Goal: Task Accomplishment & Management: Use online tool/utility

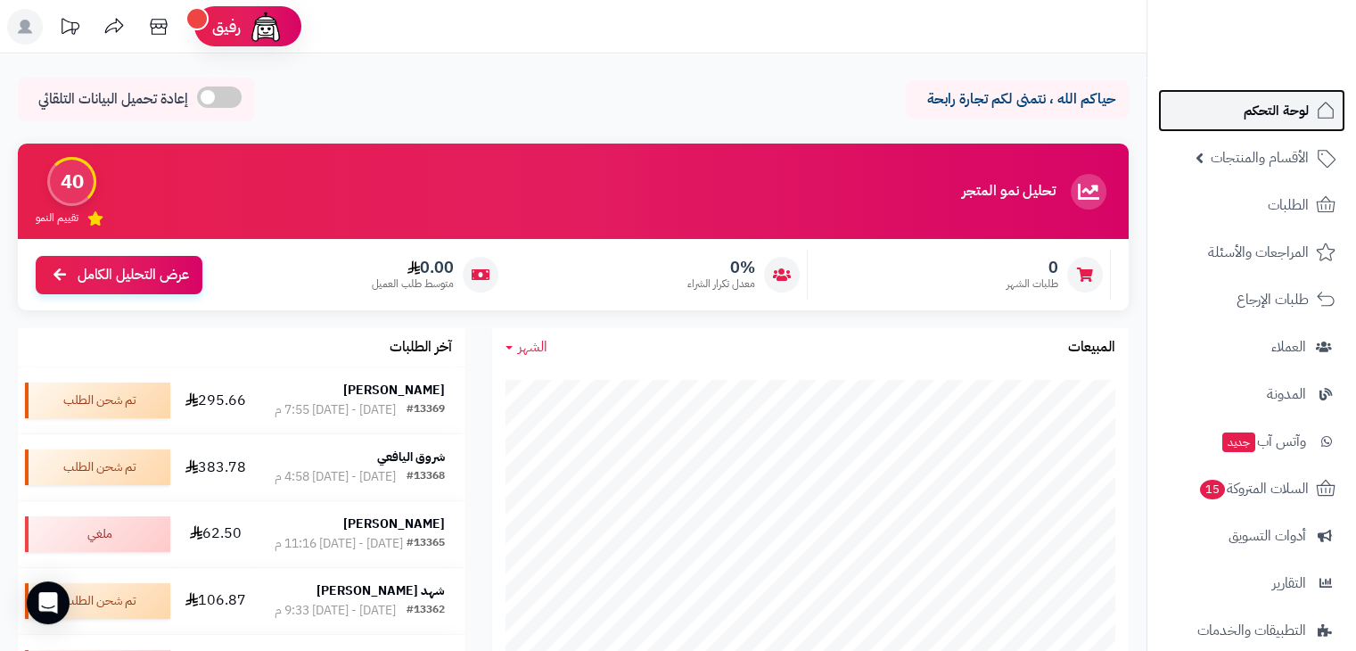
click at [1269, 114] on span "لوحة التحكم" at bounding box center [1276, 110] width 65 height 25
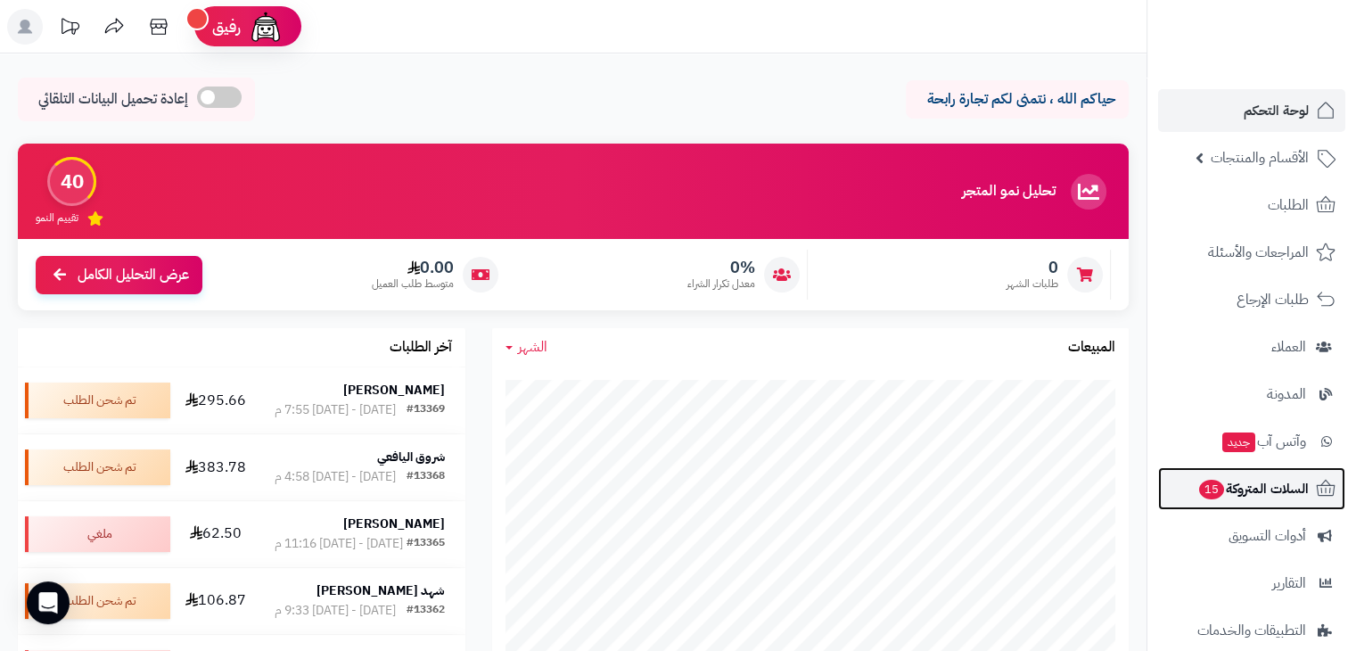
click at [1273, 488] on span "السلات المتروكة 15" at bounding box center [1252, 488] width 111 height 25
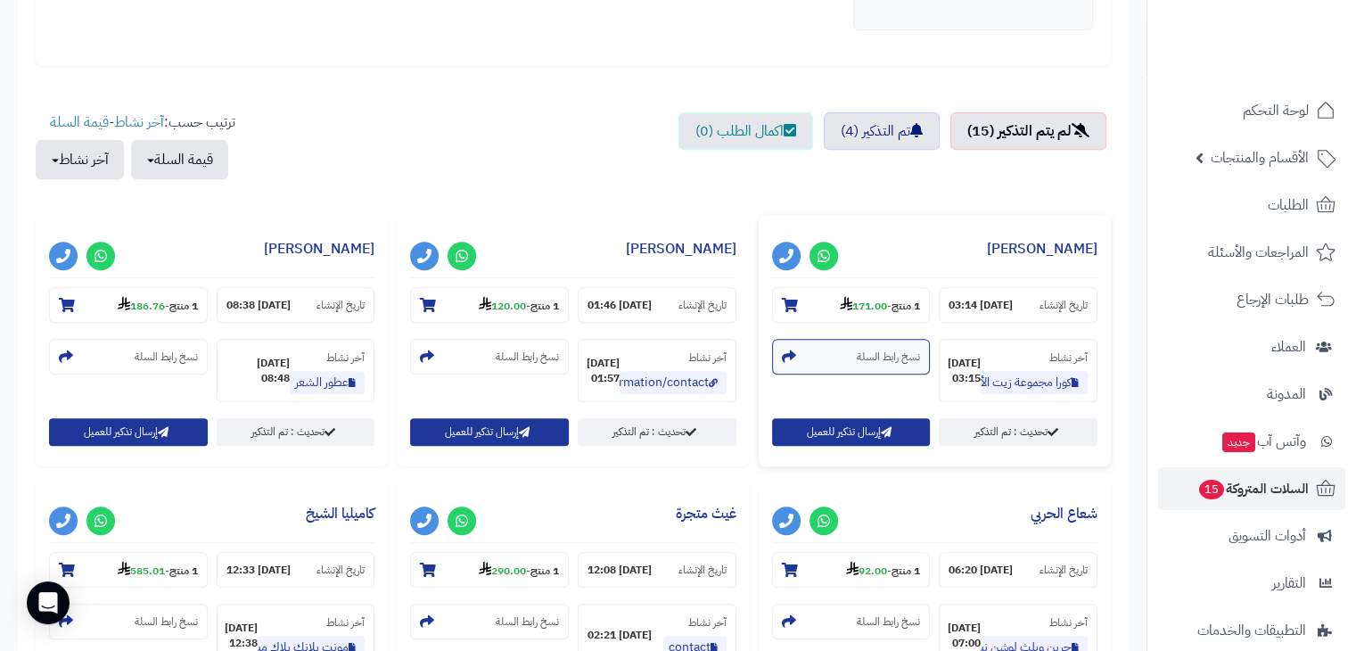
scroll to position [713, 0]
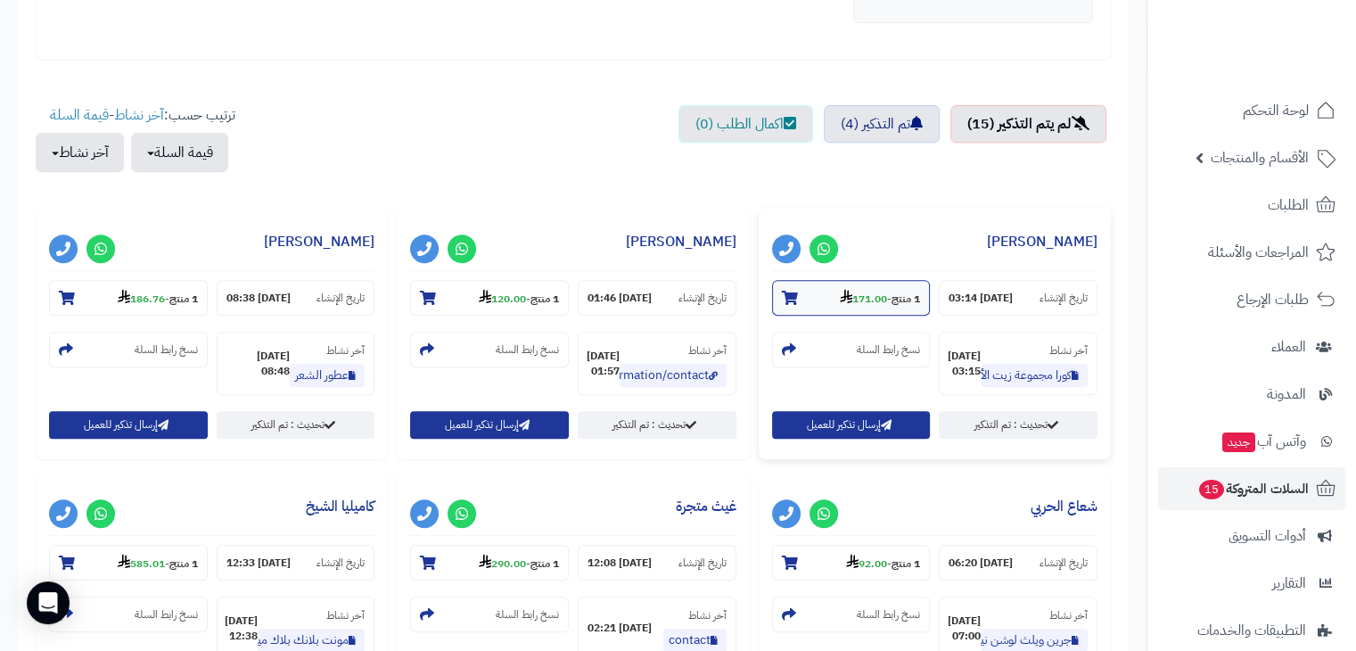
click at [787, 293] on icon at bounding box center [790, 298] width 16 height 14
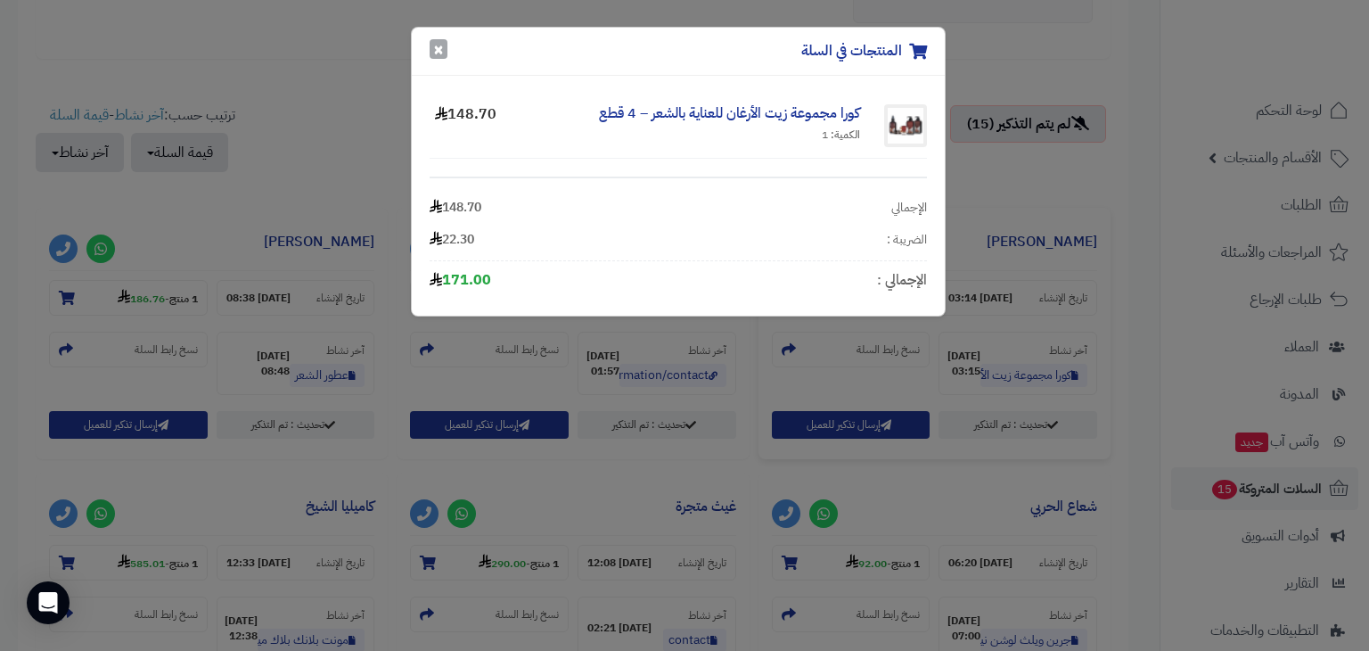
click at [439, 44] on button "×" at bounding box center [439, 49] width 18 height 20
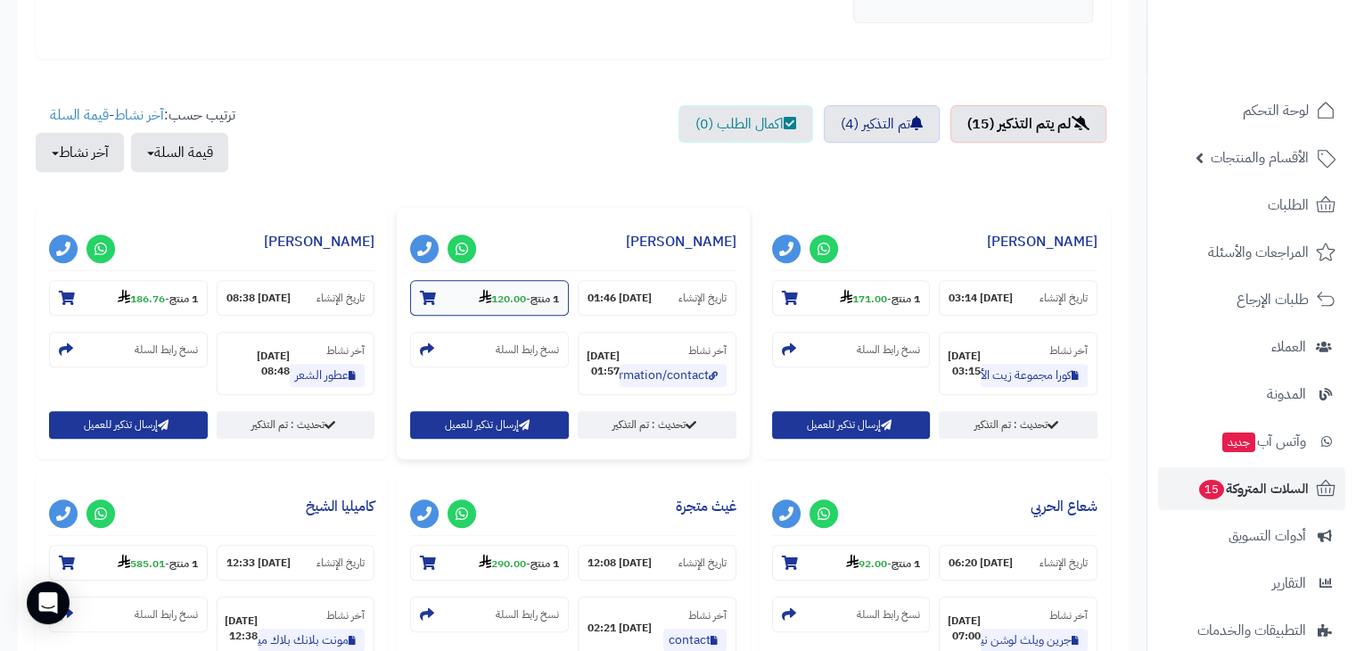
click at [435, 297] on icon at bounding box center [428, 298] width 16 height 14
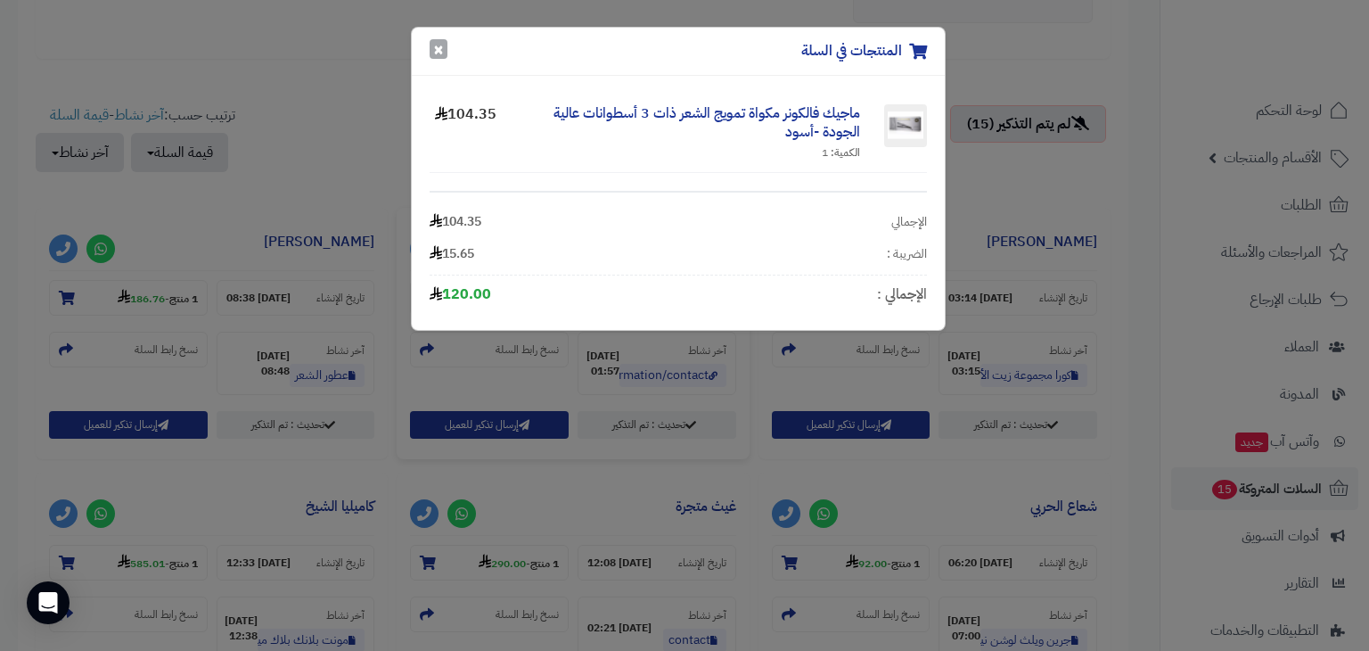
click at [431, 53] on button "×" at bounding box center [439, 49] width 18 height 20
